Goal: Task Accomplishment & Management: Manage account settings

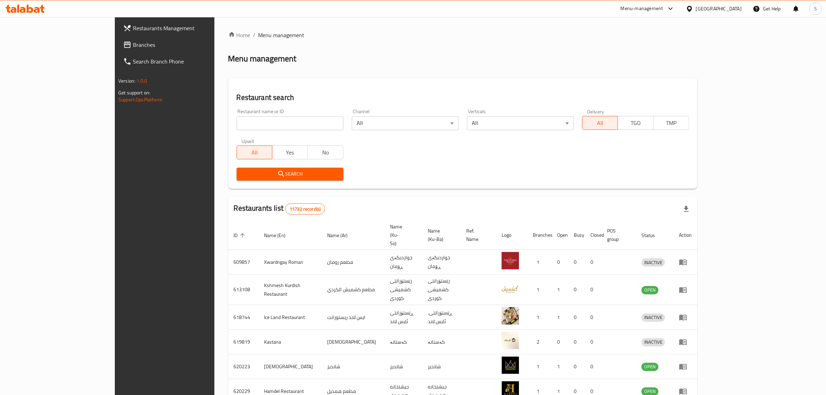
click at [236, 123] on input "search" at bounding box center [289, 123] width 107 height 14
type input "ٍ"
type input "Shmesani"
click button "Search" at bounding box center [289, 173] width 107 height 13
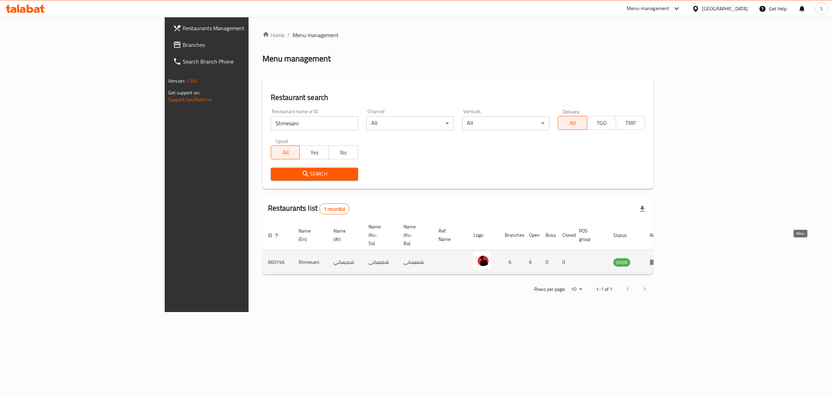
click at [658, 258] on icon "enhanced table" at bounding box center [654, 262] width 8 height 8
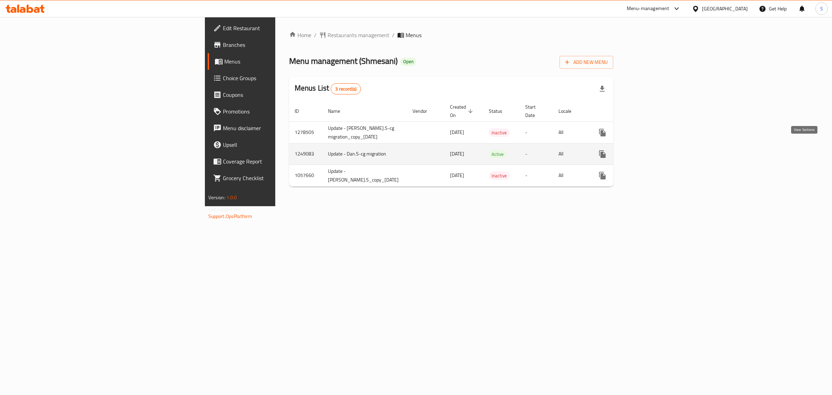
click at [657, 150] on icon "enhanced table" at bounding box center [652, 154] width 8 height 8
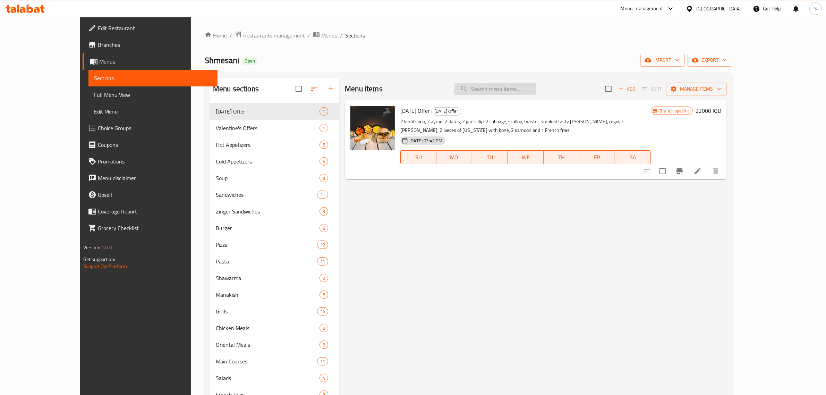
click at [515, 95] on input "search" at bounding box center [495, 89] width 82 height 12
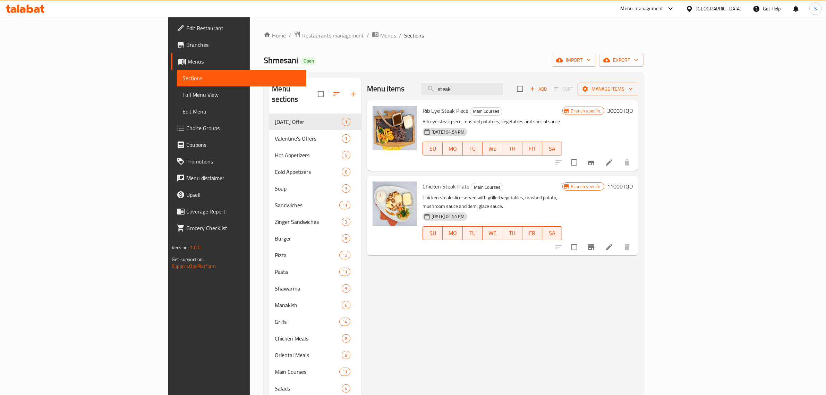
type input "steak"
click at [387, 294] on div "Menu items steak Add Sort Manage items Rib Eye Steak Piece Main Courses Rib eye…" at bounding box center [499, 297] width 277 height 438
click at [481, 42] on div "Home / Restaurants management / Menus / Sections Shmesani Open import export Me…" at bounding box center [454, 276] width 380 height 490
click at [302, 33] on span "Restaurants management" at bounding box center [333, 35] width 62 height 8
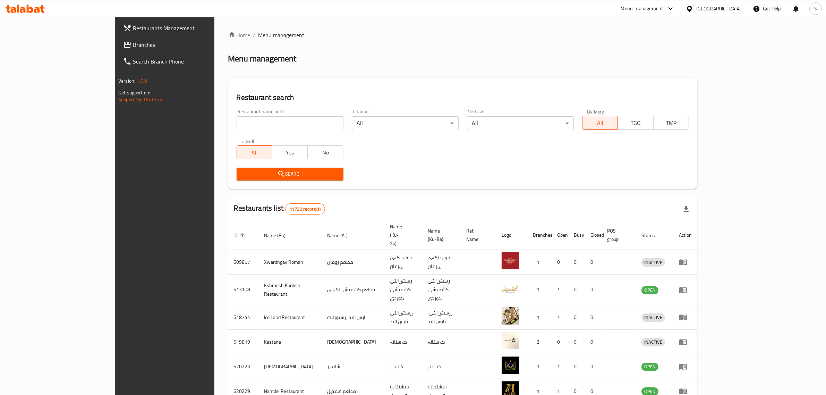
click at [236, 122] on input "search" at bounding box center [289, 123] width 107 height 14
type input "Paper"
click at [618, 50] on div "Home / Menu management Menu management Restaurant search Restaurant name or ID …" at bounding box center [462, 278] width 469 height 494
click at [663, 6] on div "Menu-management" at bounding box center [641, 9] width 43 height 8
click at [630, 79] on div "Restaurant-Management" at bounding box center [641, 77] width 54 height 8
